Goal: Transaction & Acquisition: Purchase product/service

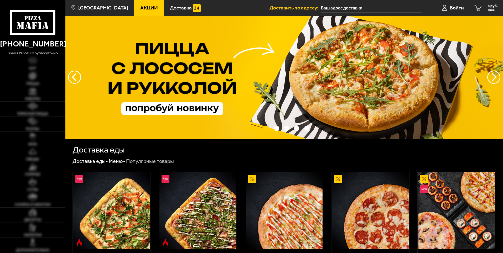
type input "[STREET_ADDRESS]"
click at [37, 76] on link "Пицца" at bounding box center [32, 78] width 65 height 15
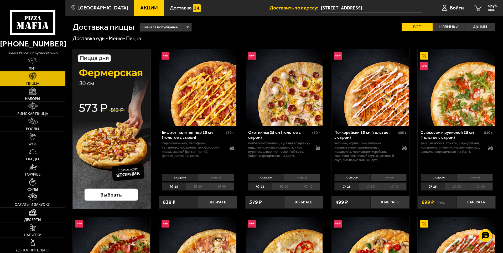
click at [136, 11] on link "Акции" at bounding box center [149, 8] width 30 height 16
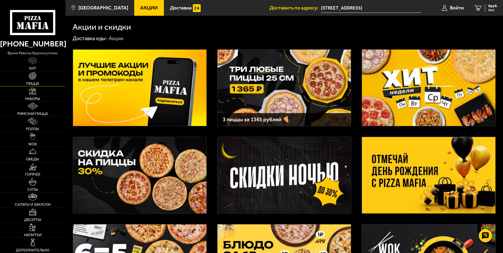
click at [36, 77] on link "Пицца" at bounding box center [32, 78] width 65 height 15
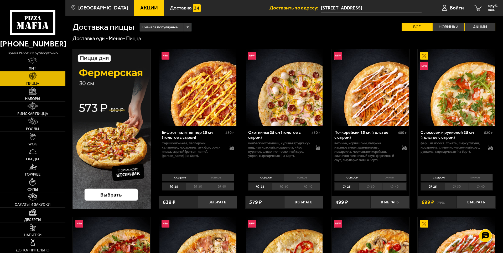
click at [482, 26] on label "Акции" at bounding box center [479, 27] width 31 height 8
click at [0, 0] on input "Акции" at bounding box center [0, 0] width 0 height 0
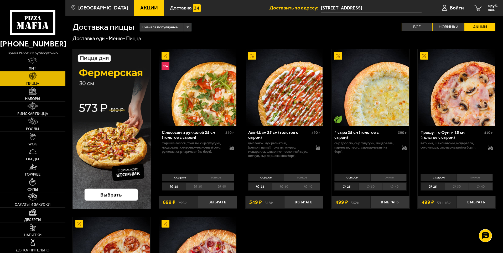
click at [419, 25] on label "Все" at bounding box center [416, 27] width 31 height 8
click at [0, 0] on input "Все" at bounding box center [0, 0] width 0 height 0
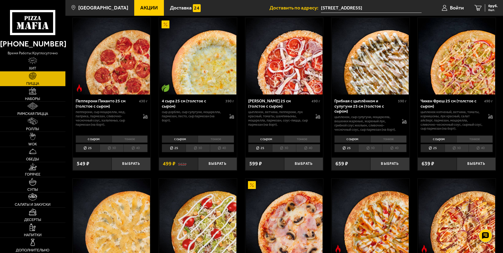
scroll to position [341, 0]
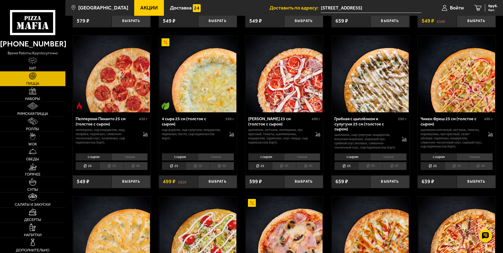
click at [148, 10] on span "Акции" at bounding box center [149, 7] width 18 height 5
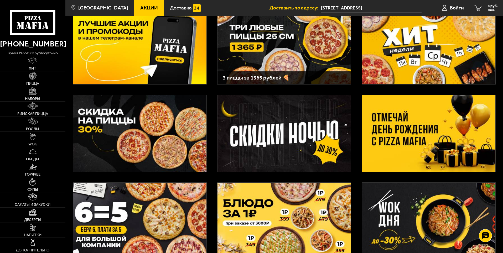
scroll to position [52, 0]
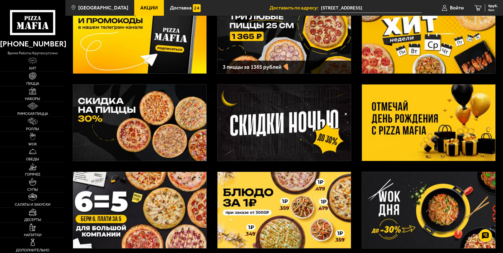
click at [136, 202] on img at bounding box center [139, 210] width 133 height 76
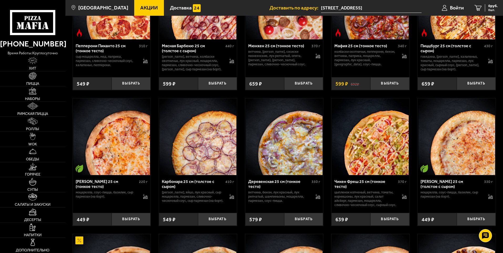
scroll to position [157, 0]
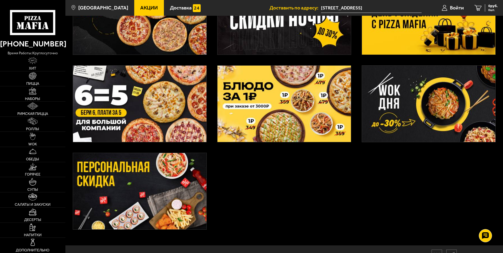
scroll to position [131, 0]
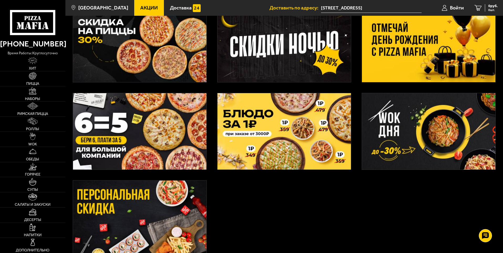
click at [306, 152] on img at bounding box center [283, 131] width 133 height 76
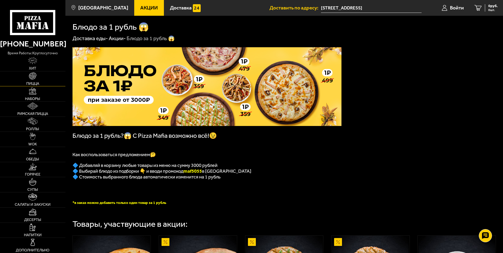
click at [36, 79] on img at bounding box center [32, 75] width 7 height 7
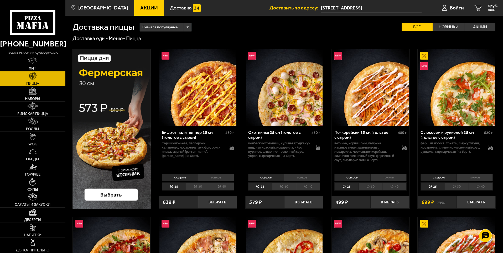
click at [200, 188] on li "30" at bounding box center [198, 186] width 24 height 8
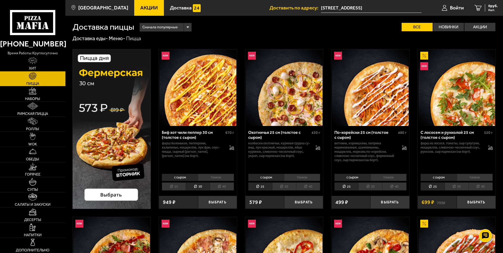
click at [218, 187] on li "40" at bounding box center [222, 186] width 24 height 8
click at [204, 188] on li "30" at bounding box center [198, 186] width 24 height 8
click at [287, 189] on li "30" at bounding box center [284, 186] width 24 height 8
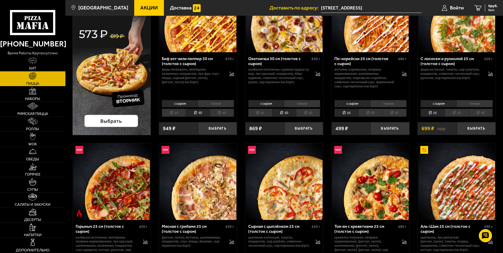
scroll to position [79, 0]
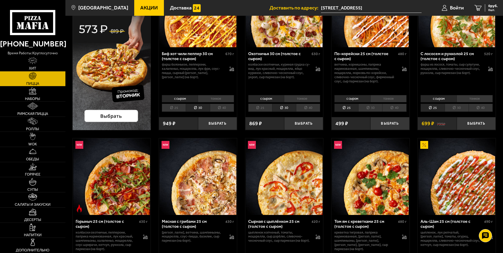
click at [370, 107] on li "30" at bounding box center [370, 108] width 24 height 8
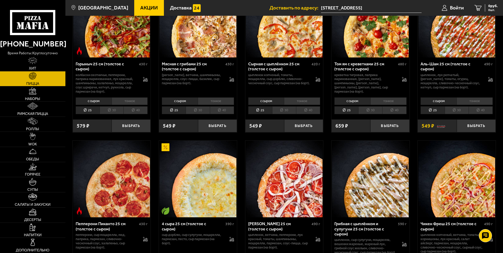
scroll to position [315, 0]
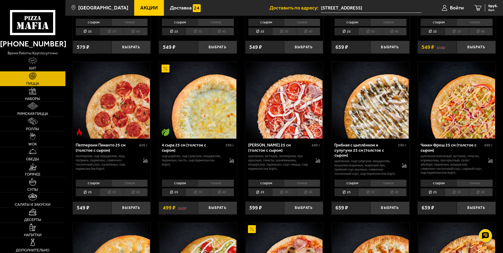
click at [373, 196] on li "30" at bounding box center [370, 192] width 24 height 8
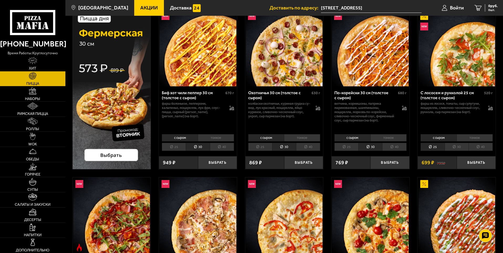
scroll to position [0, 0]
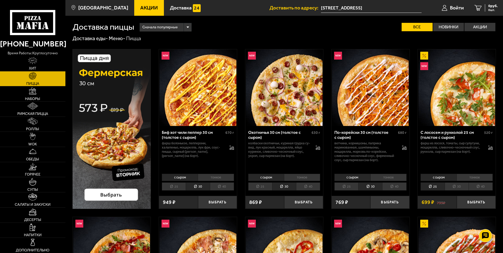
click at [140, 7] on span "Акции" at bounding box center [149, 7] width 18 height 5
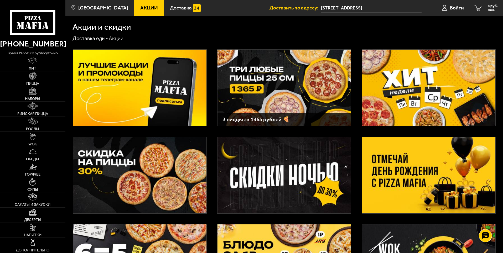
click at [274, 94] on img at bounding box center [283, 88] width 133 height 76
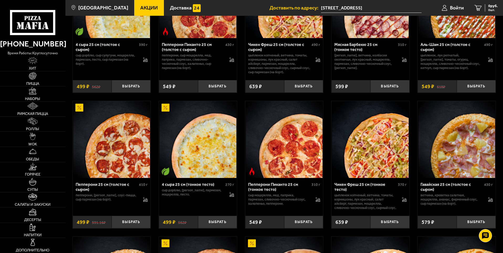
scroll to position [525, 0]
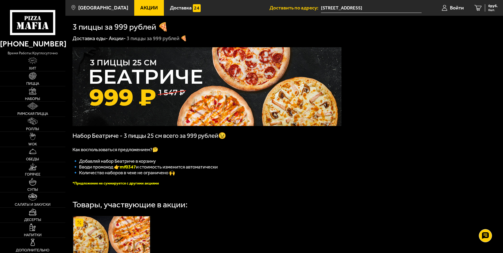
click at [140, 8] on span "Акции" at bounding box center [149, 7] width 18 height 5
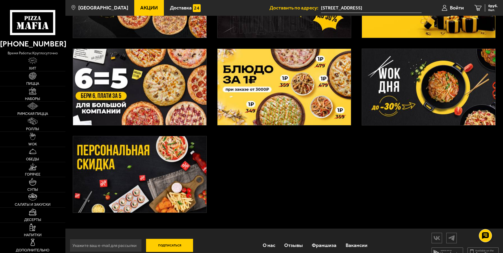
scroll to position [184, 0]
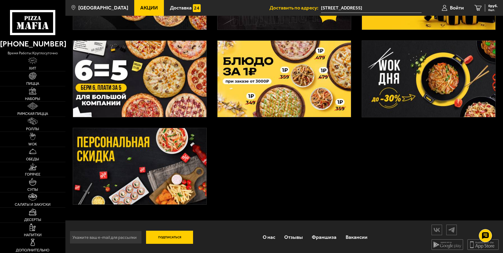
click at [157, 85] on img at bounding box center [139, 79] width 133 height 76
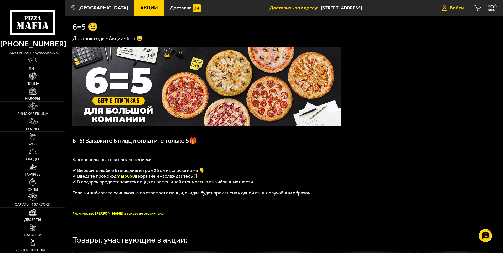
click at [450, 7] on span "Войти" at bounding box center [457, 7] width 14 height 5
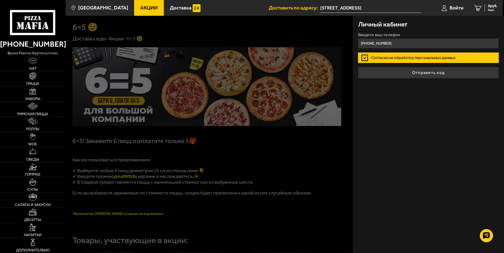
type input "+7 (953) 344-77-31"
click at [363, 57] on label "Согласен на обработку персональных данных" at bounding box center [428, 57] width 141 height 10
click at [0, 0] on input "Согласен на обработку персональных данных" at bounding box center [0, 0] width 0 height 0
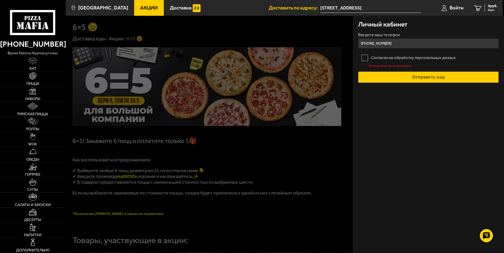
click at [392, 76] on button "Отправить код" at bounding box center [428, 77] width 141 height 12
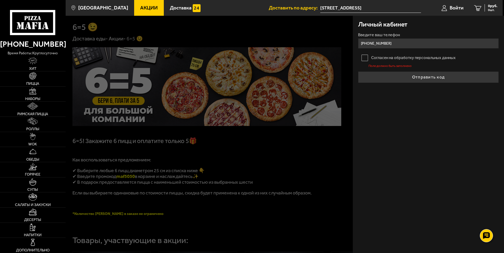
click at [363, 57] on label "Согласен на обработку персональных данных" at bounding box center [428, 57] width 141 height 10
click at [0, 0] on input "Согласен на обработку персональных данных" at bounding box center [0, 0] width 0 height 0
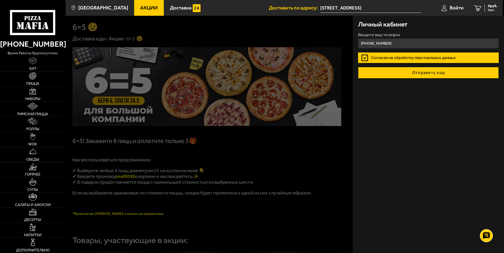
click at [371, 69] on button "Отправить код" at bounding box center [428, 73] width 141 height 12
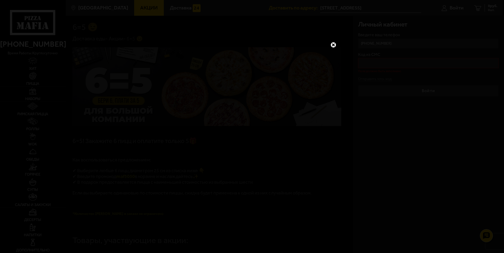
click at [334, 46] on link at bounding box center [333, 44] width 7 height 7
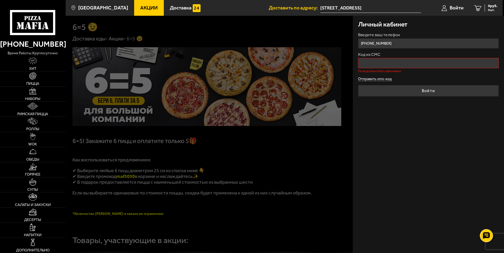
click at [387, 81] on button "Отправить sms-код" at bounding box center [375, 79] width 34 height 4
click at [443, 136] on div "Личный кабинет Введите ваш телефон +7 (953) 344-77-31 Код из СМС Поле должно бы…" at bounding box center [428, 134] width 151 height 237
click at [38, 77] on link "Пицца" at bounding box center [33, 78] width 66 height 15
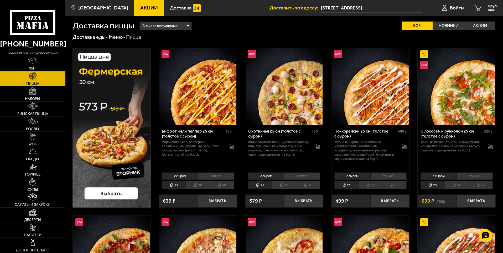
scroll to position [52, 0]
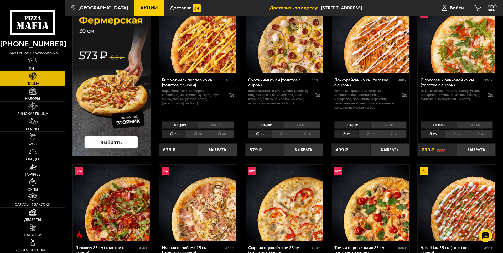
click at [201, 132] on li "30" at bounding box center [198, 134] width 24 height 8
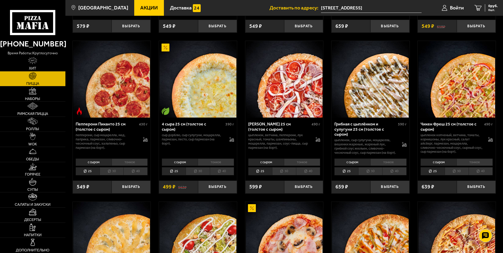
scroll to position [341, 0]
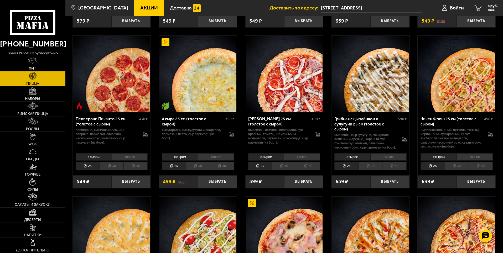
click at [198, 170] on li "30" at bounding box center [198, 166] width 24 height 8
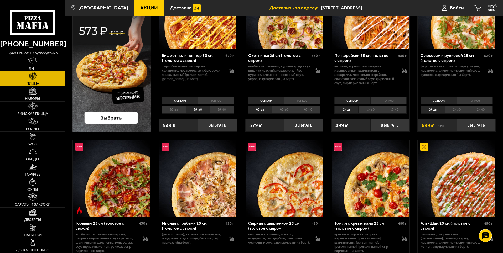
scroll to position [0, 0]
